Goal: Check status: Check status

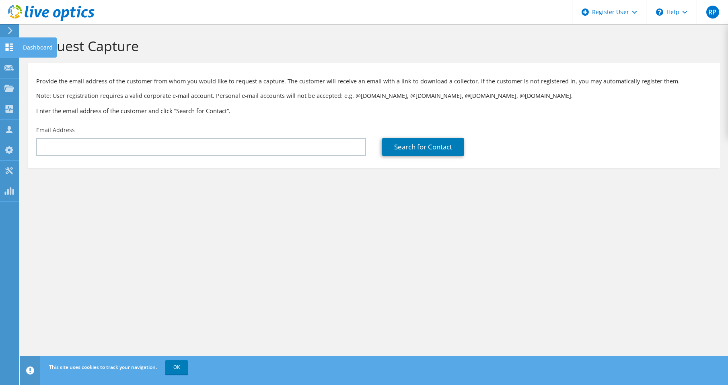
click at [29, 46] on div "Dashboard" at bounding box center [38, 47] width 38 height 20
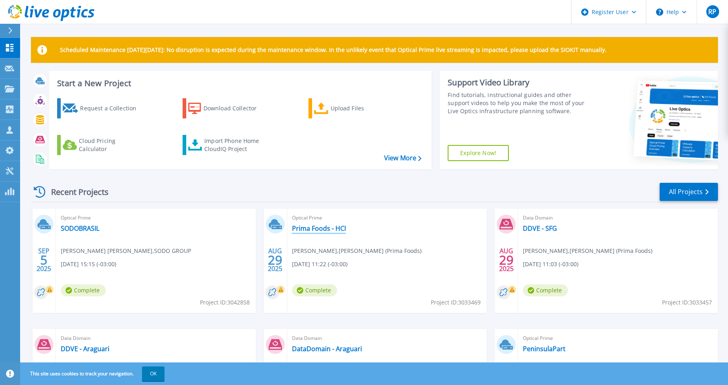
click at [324, 228] on link "Prima Foods - HCI" at bounding box center [319, 228] width 54 height 8
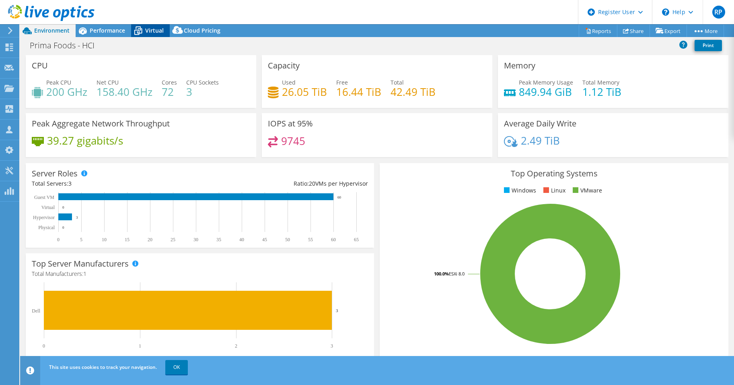
click at [151, 30] on span "Virtual" at bounding box center [154, 31] width 19 height 8
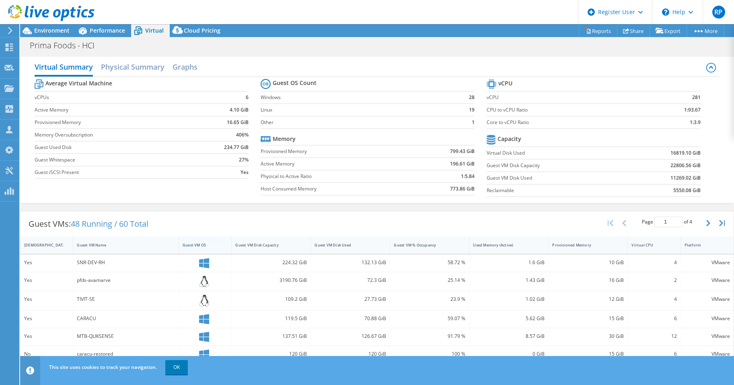
click at [194, 246] on div "Guest VM OS" at bounding box center [200, 244] width 35 height 5
click at [198, 245] on div "Guest VM OS" at bounding box center [200, 244] width 35 height 5
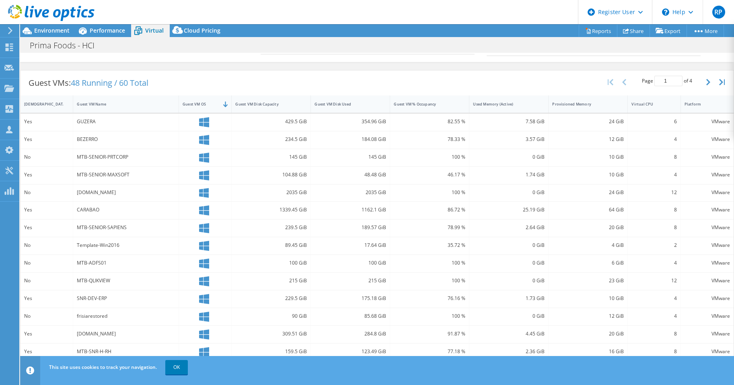
scroll to position [155, 0]
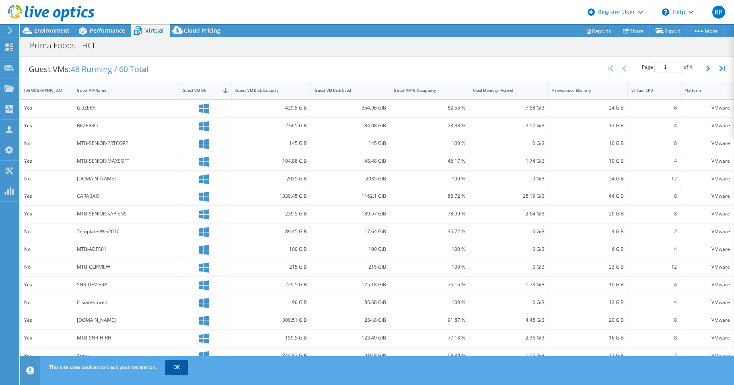
click at [178, 367] on link "OK" at bounding box center [176, 367] width 23 height 14
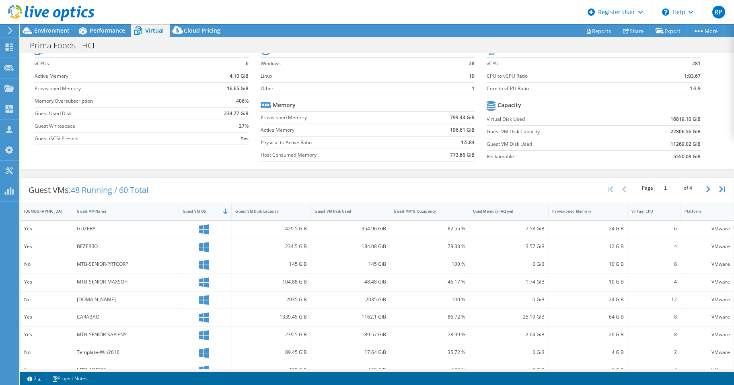
scroll to position [0, 0]
